Goal: Task Accomplishment & Management: Manage account settings

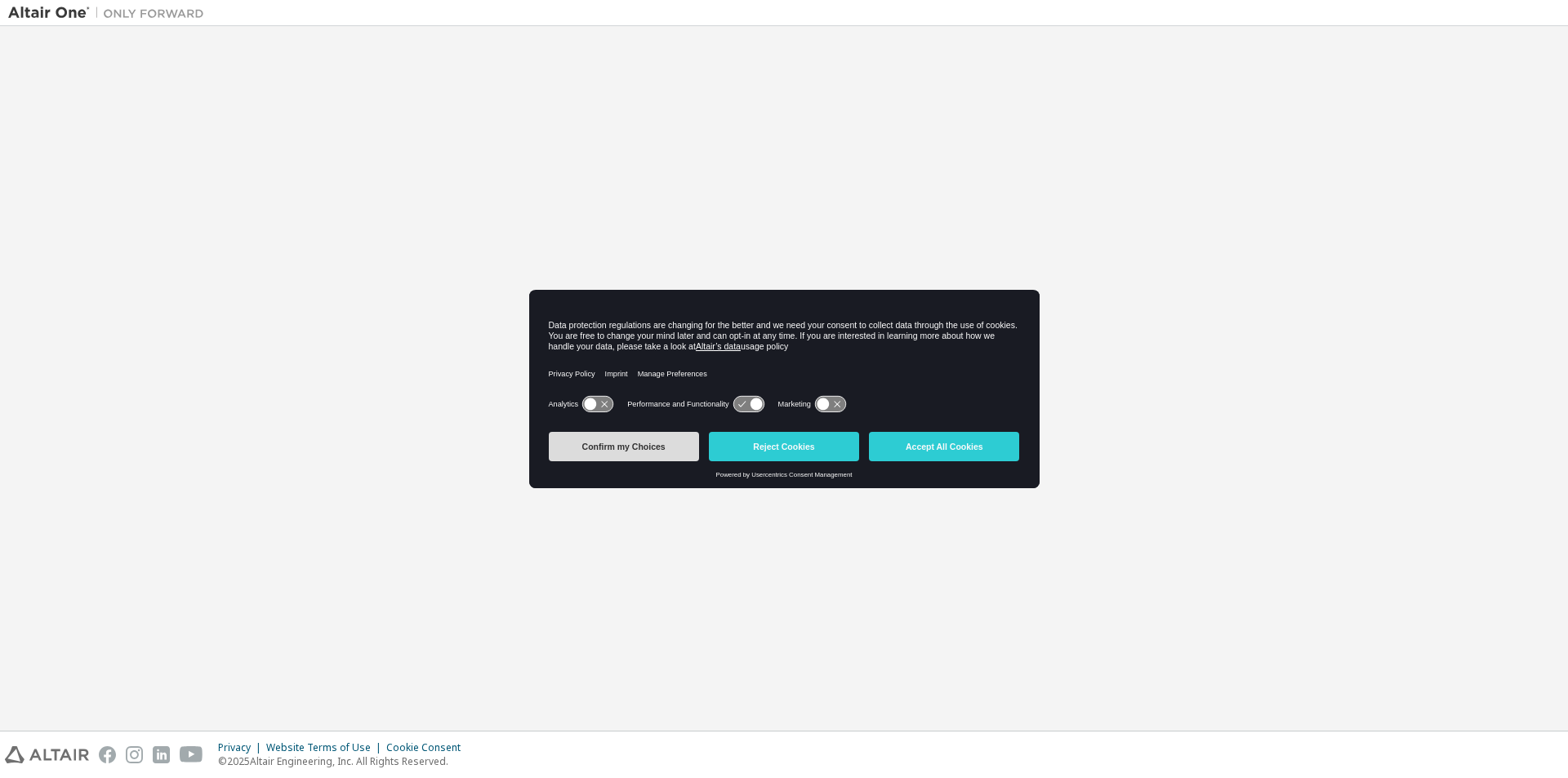
click at [649, 444] on button "Confirm my Choices" at bounding box center [624, 447] width 150 height 30
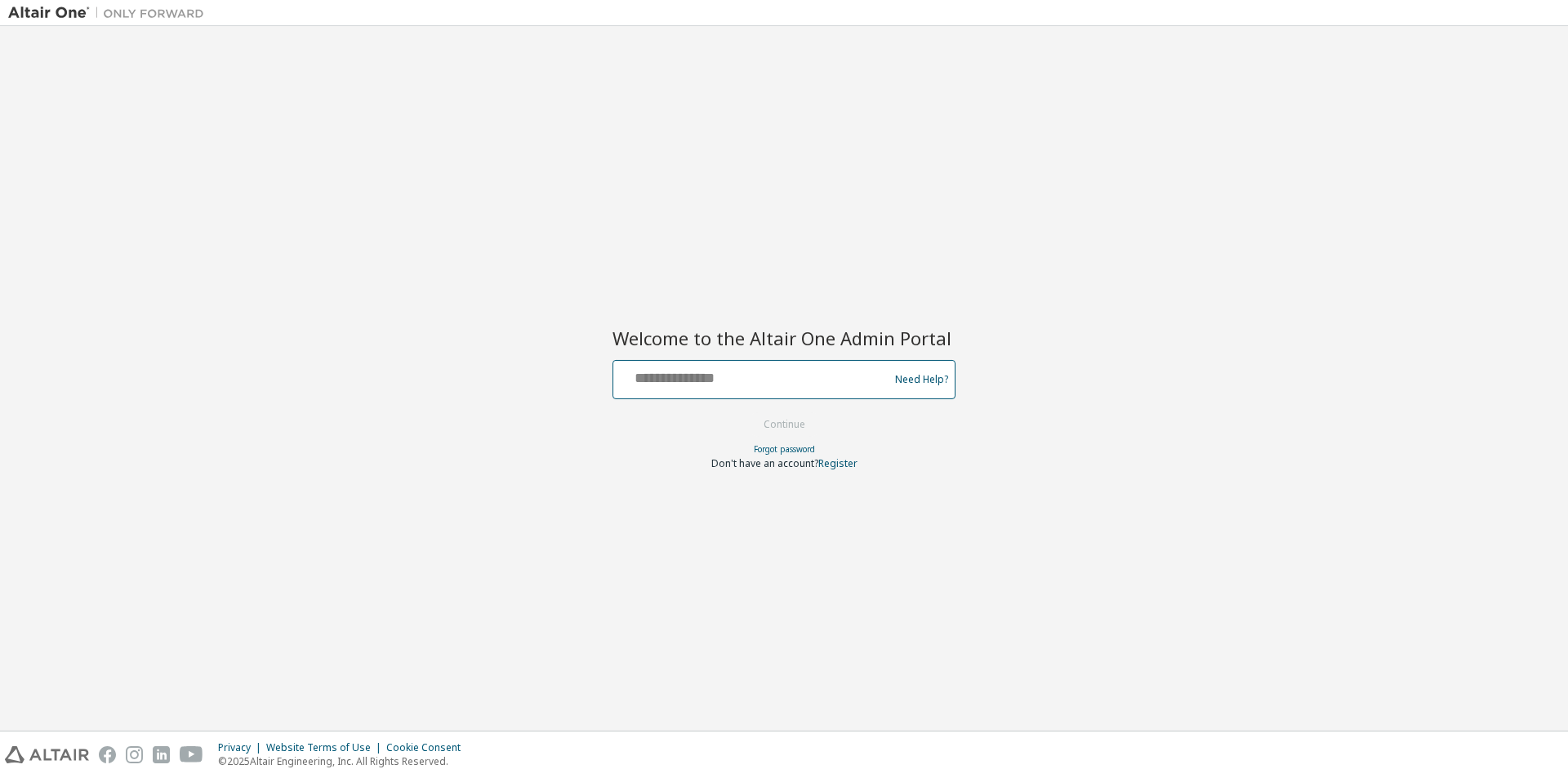
click at [707, 387] on input "text" at bounding box center [753, 376] width 267 height 24
type input "**********"
click at [790, 426] on button "Continue" at bounding box center [785, 425] width 76 height 25
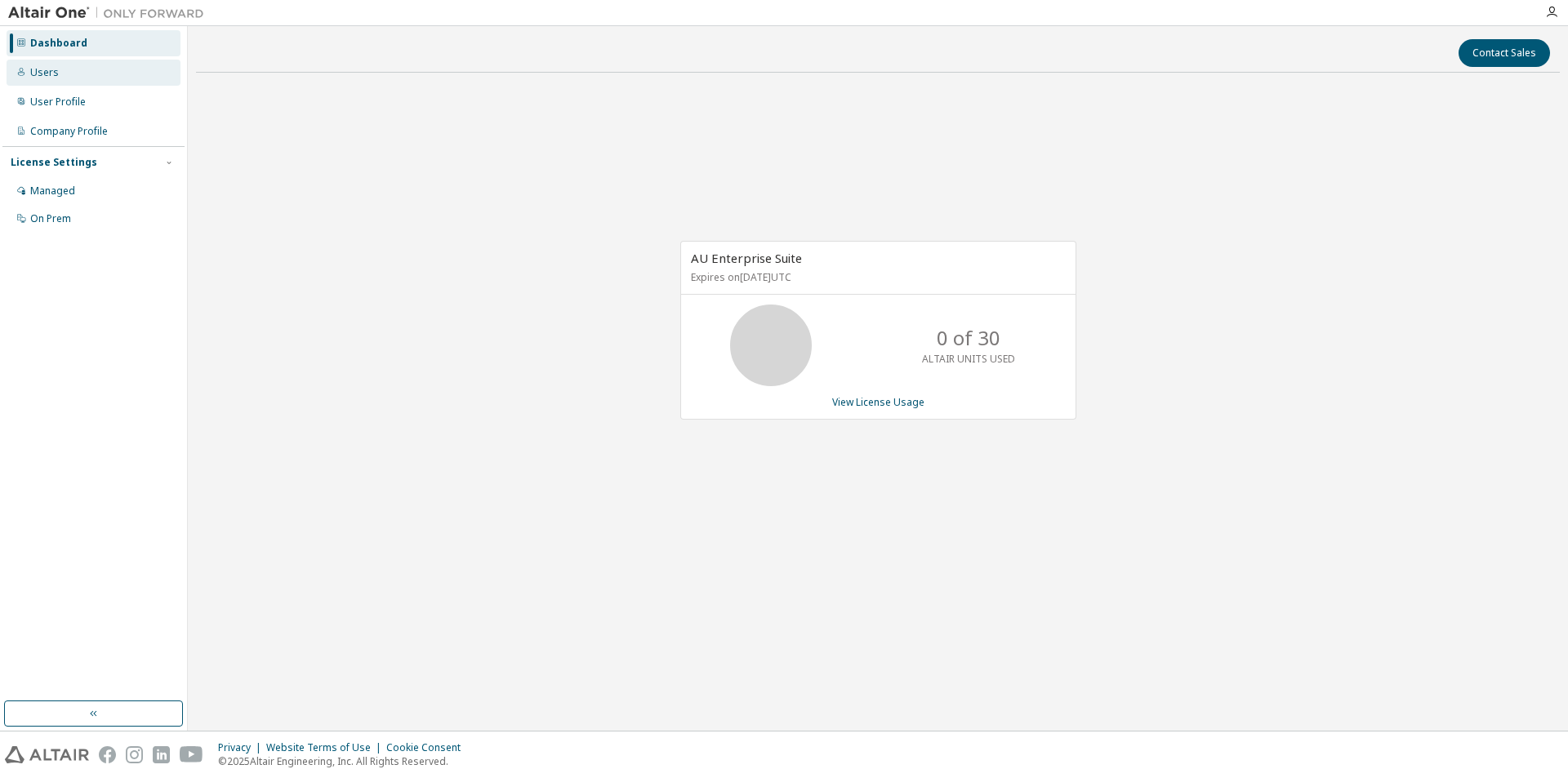
click at [59, 74] on div "Users" at bounding box center [93, 73] width 174 height 26
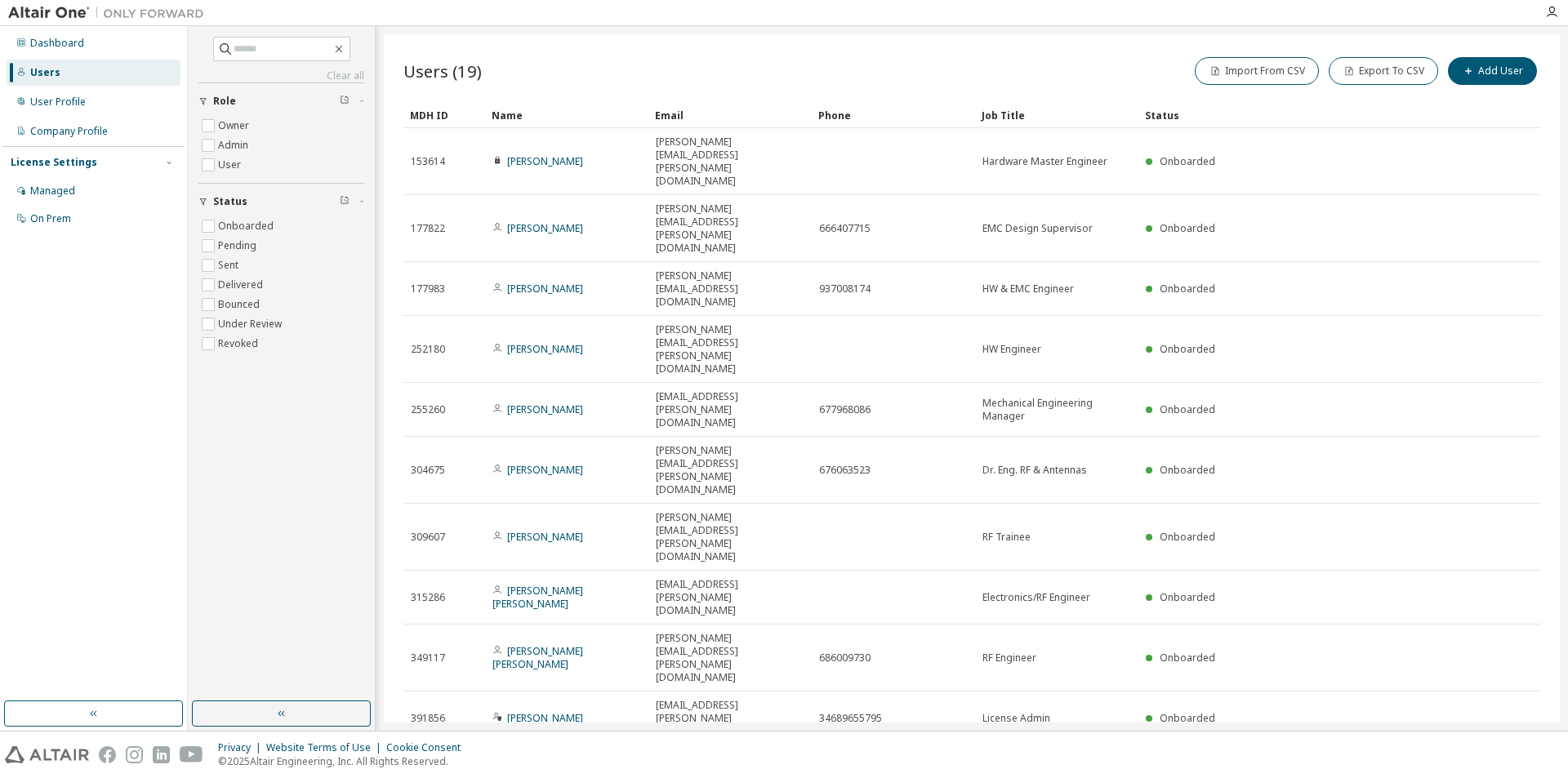
click at [1503, 756] on icon "button" at bounding box center [1499, 766] width 20 height 20
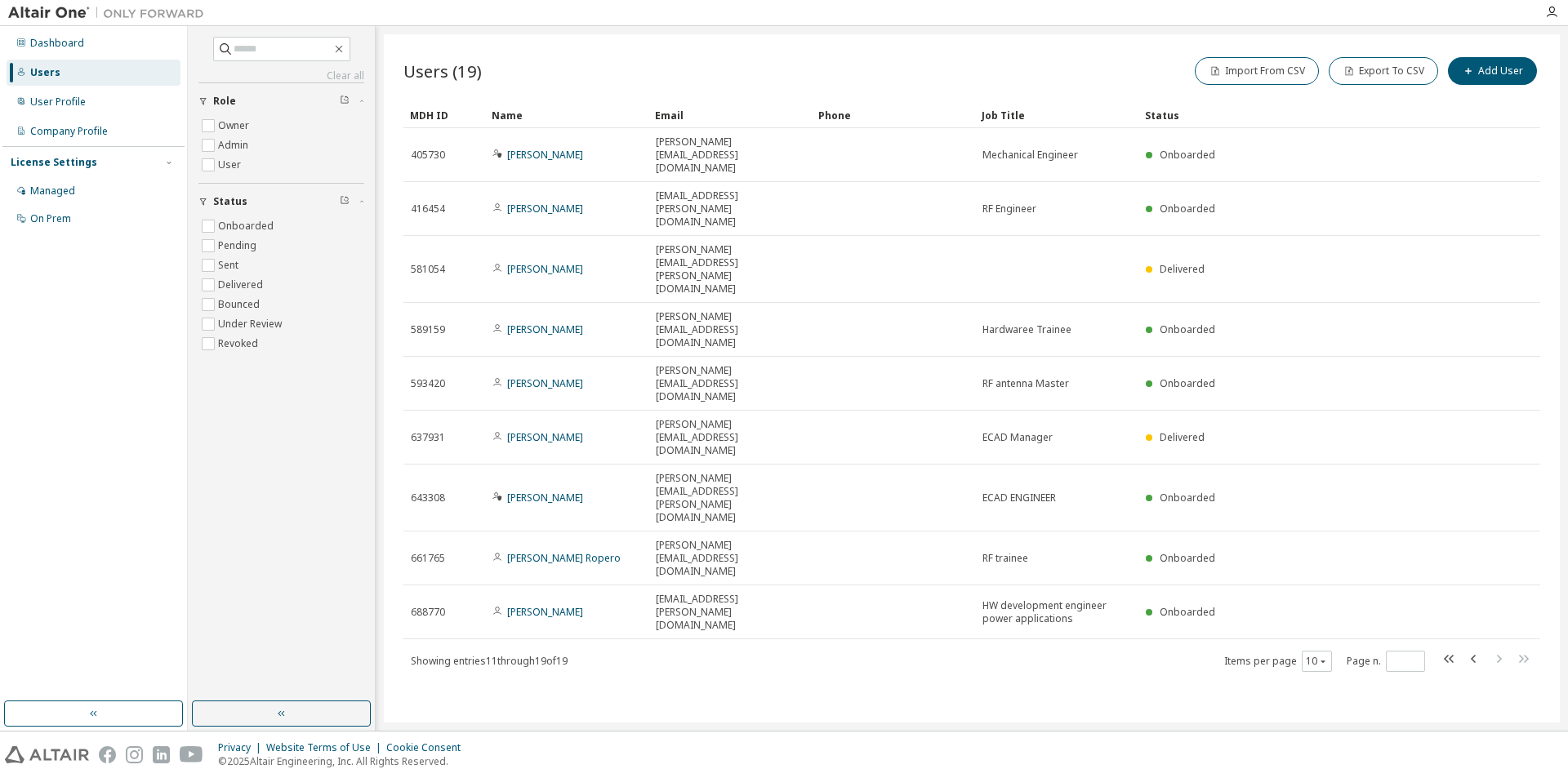
click at [499, 515] on div "Users (19) Import From CSV Export To CSV Add User Clear Load Save Save As Field…" at bounding box center [972, 379] width 1176 height 689
type input "*"
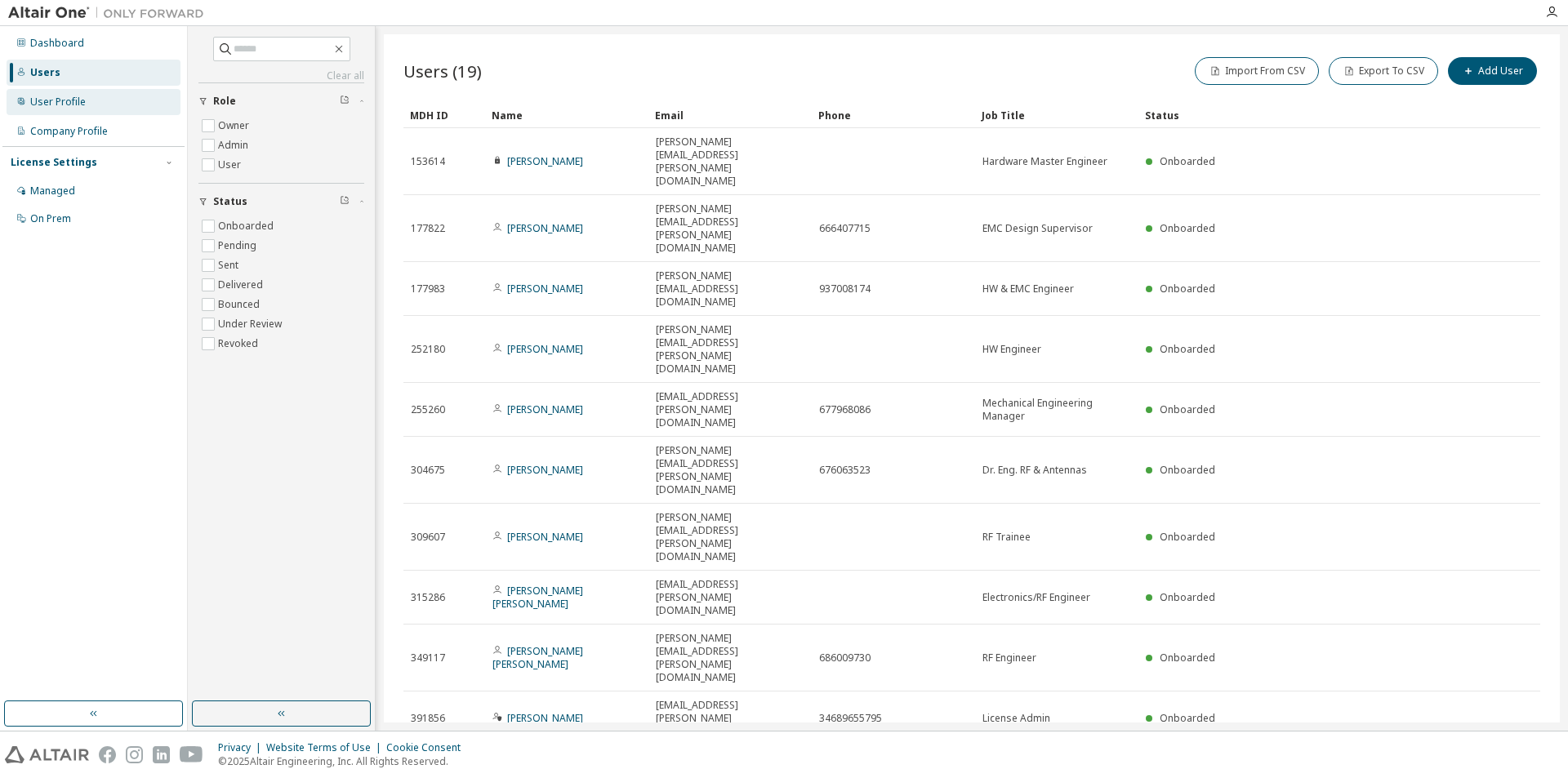
click at [49, 106] on div "User Profile" at bounding box center [58, 102] width 55 height 13
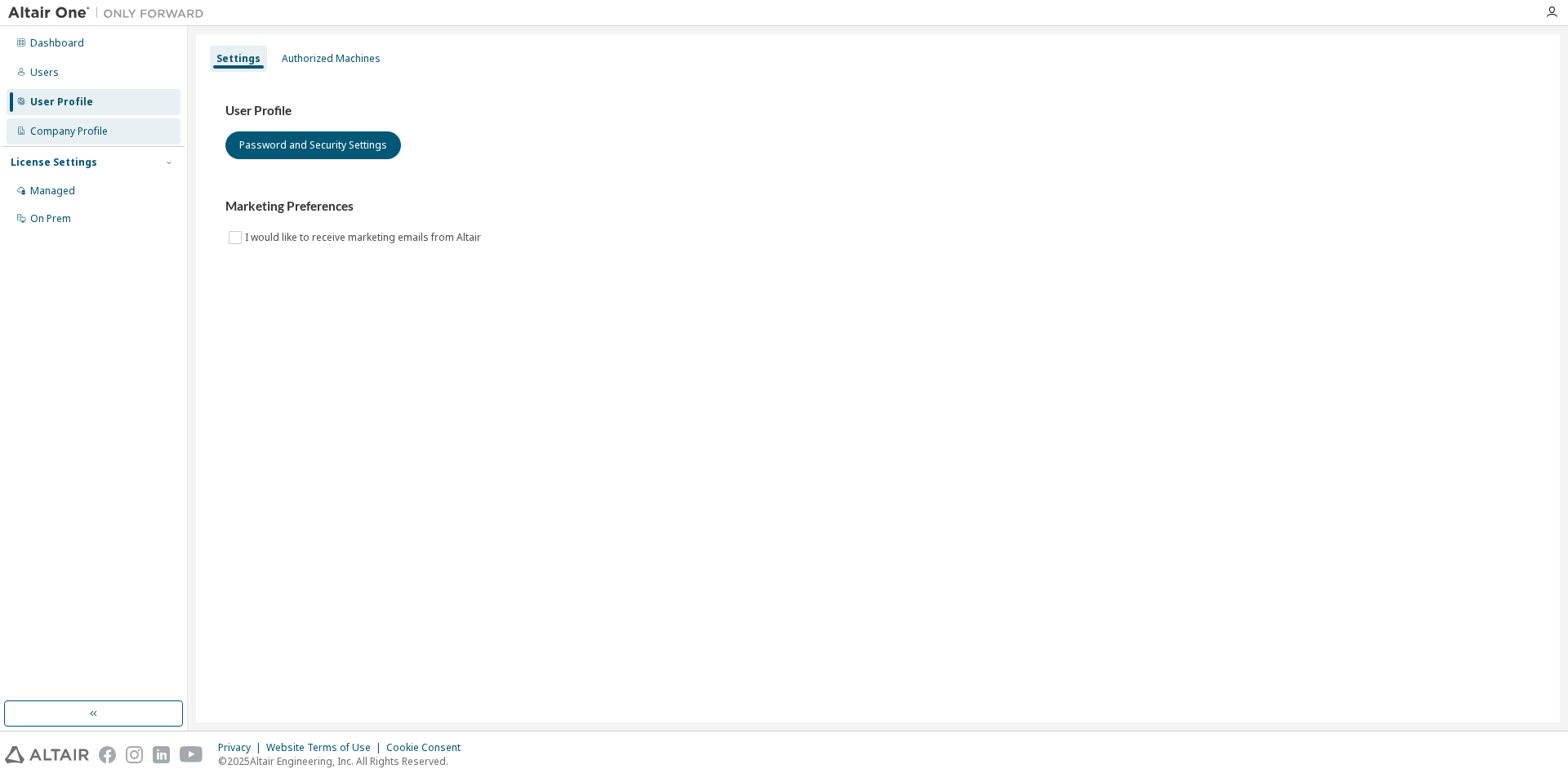
click at [56, 132] on div "Company Profile" at bounding box center [69, 131] width 78 height 13
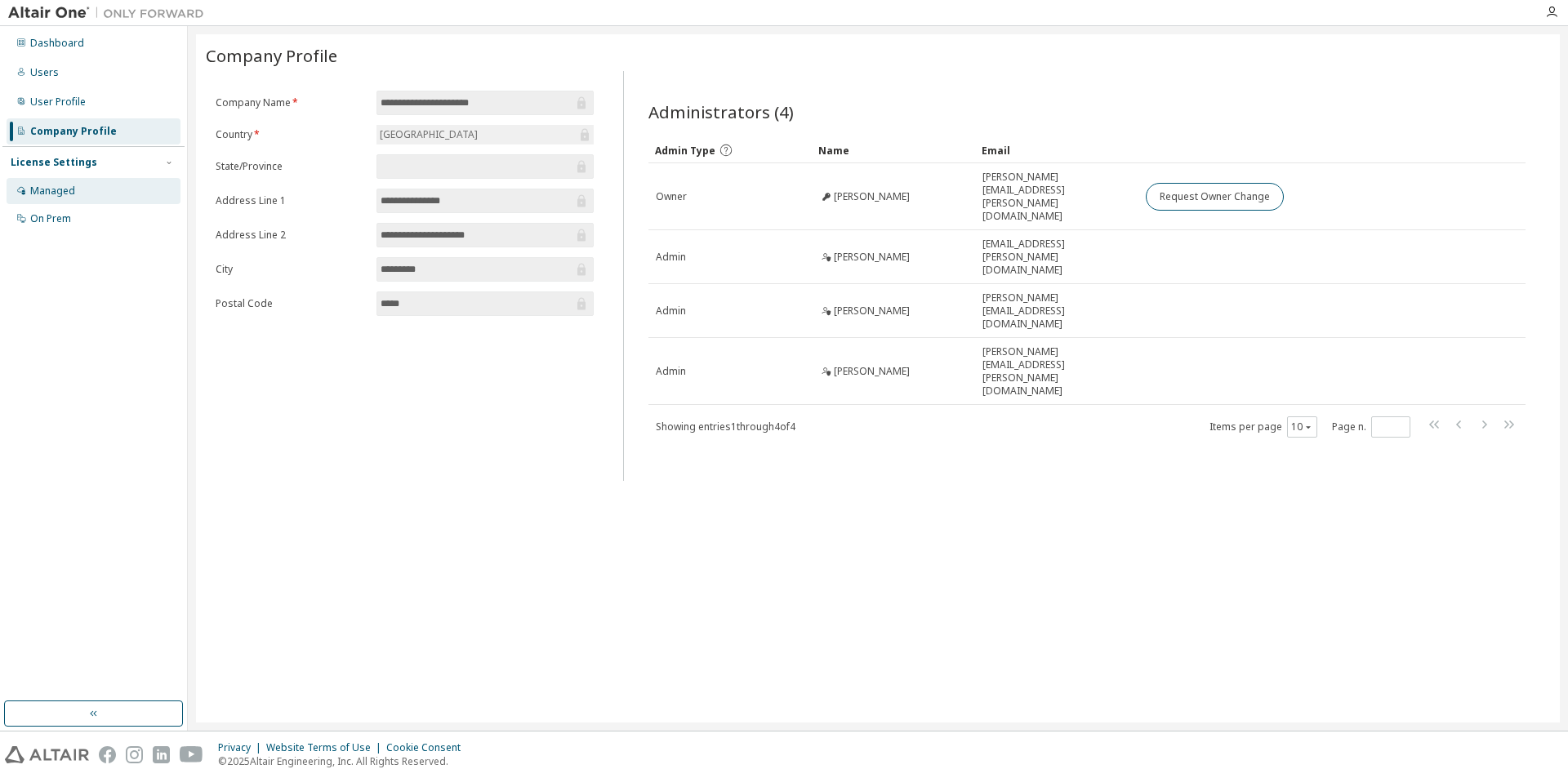
click at [67, 193] on div "Managed" at bounding box center [53, 191] width 45 height 13
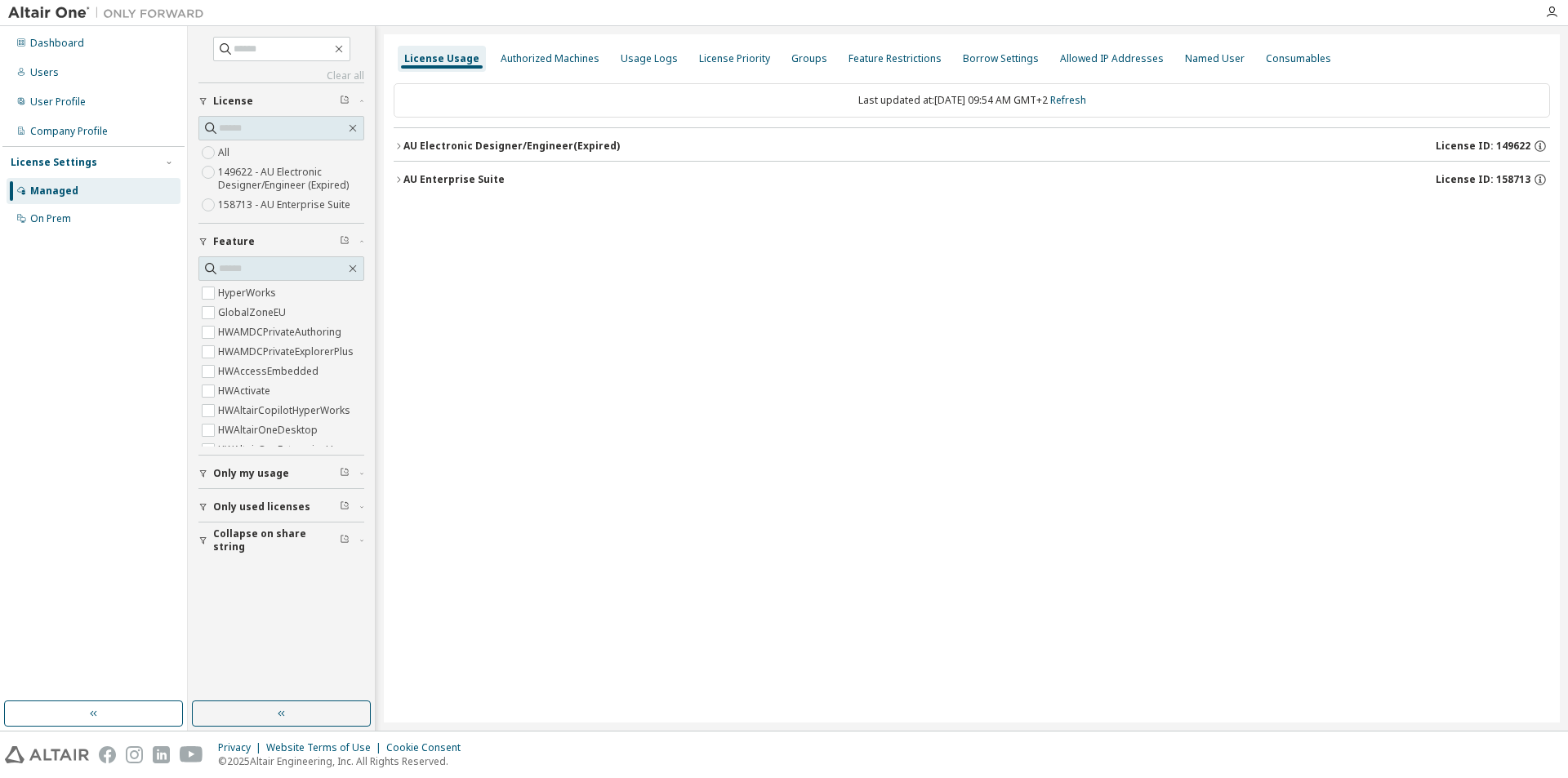
click at [400, 178] on icon "button" at bounding box center [399, 180] width 10 height 10
